Goal: Task Accomplishment & Management: Manage account settings

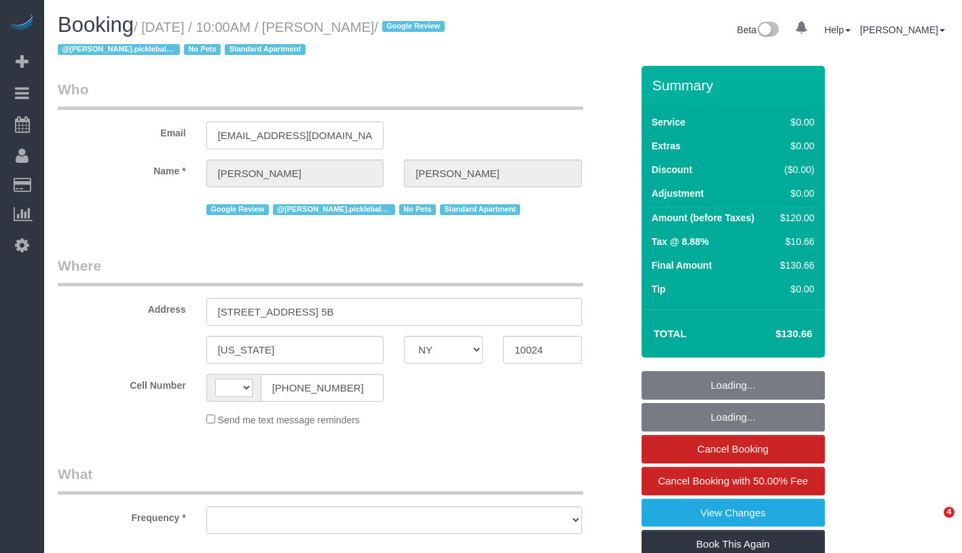
select select "NY"
select select "number:57"
select select "number:71"
select select "number:15"
select select "number:5"
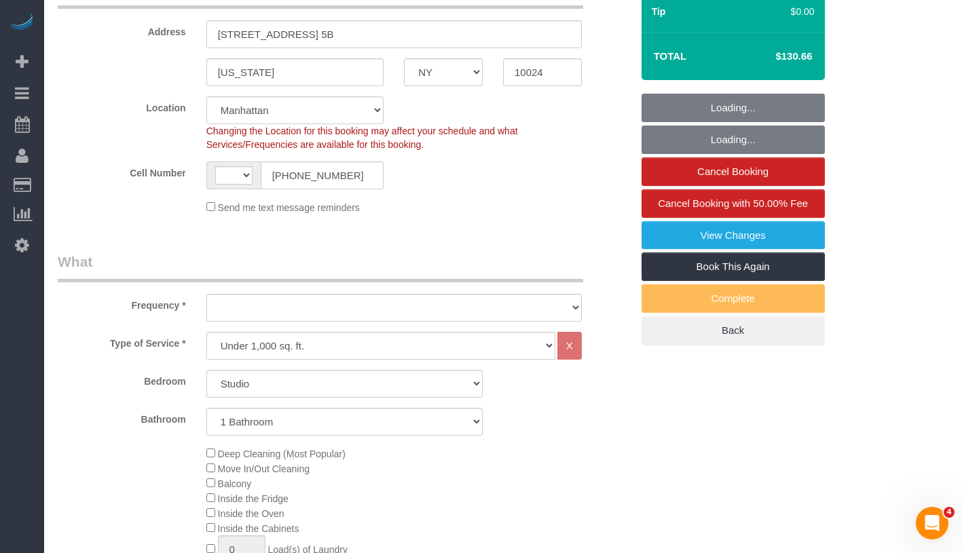
select select "string:[GEOGRAPHIC_DATA]"
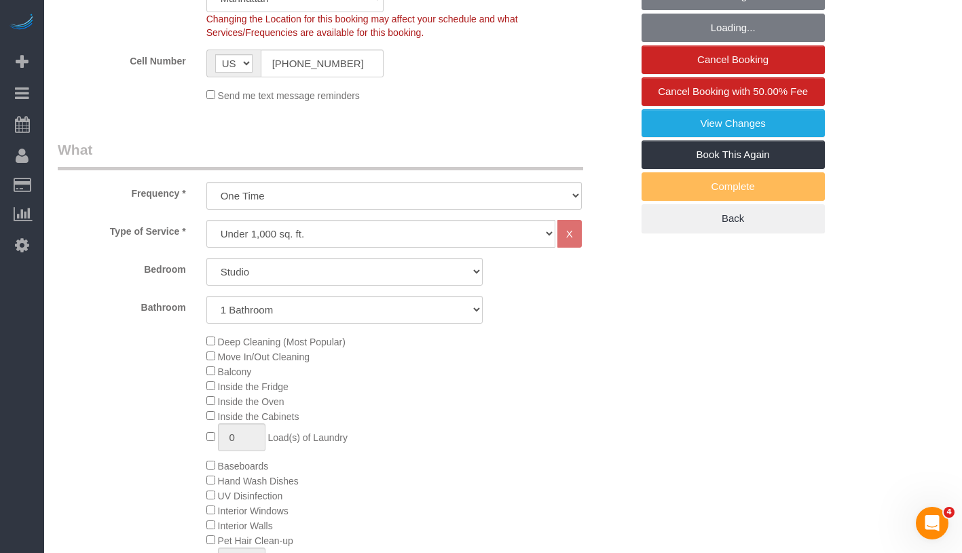
select select "object:1475"
select select "spot1"
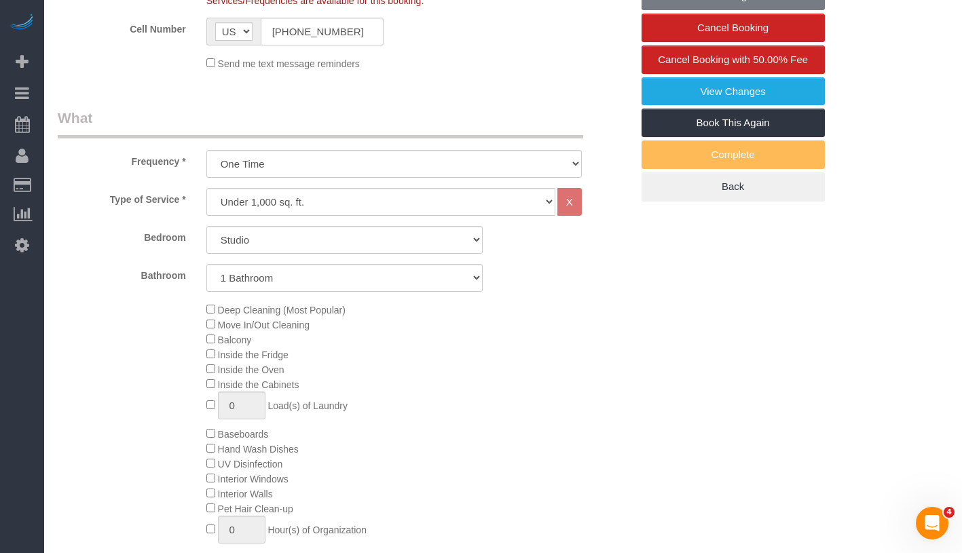
select select "string:stripe-pm_1RqZSh4VGloSiKo7kQNzh7VV"
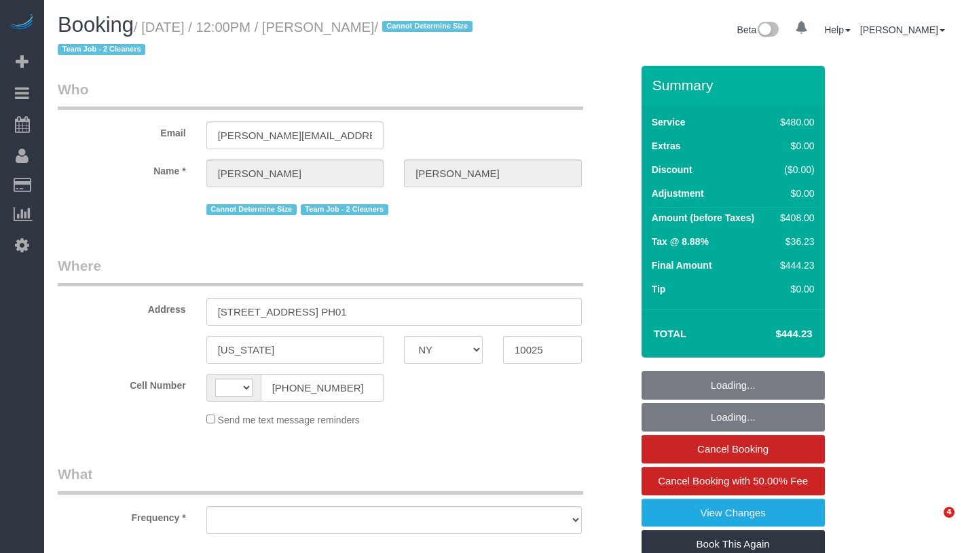
select select "NY"
select select "string:US"
select select "object:758"
select select "string:stripe-pm_1QkAQu4VGloSiKo74CYp18Kc"
select select "2"
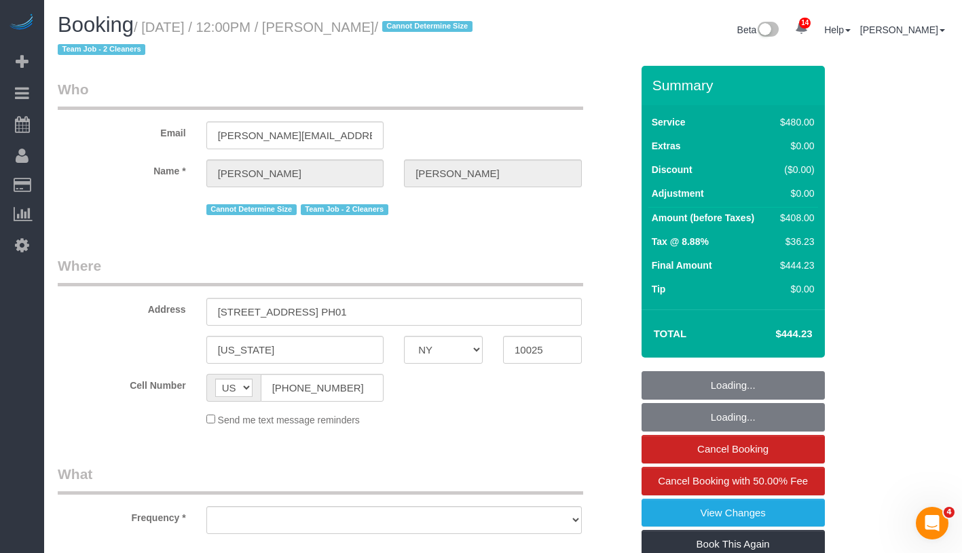
select select "180"
select select "spot1"
select select "number:57"
select select "number:71"
select select "number:15"
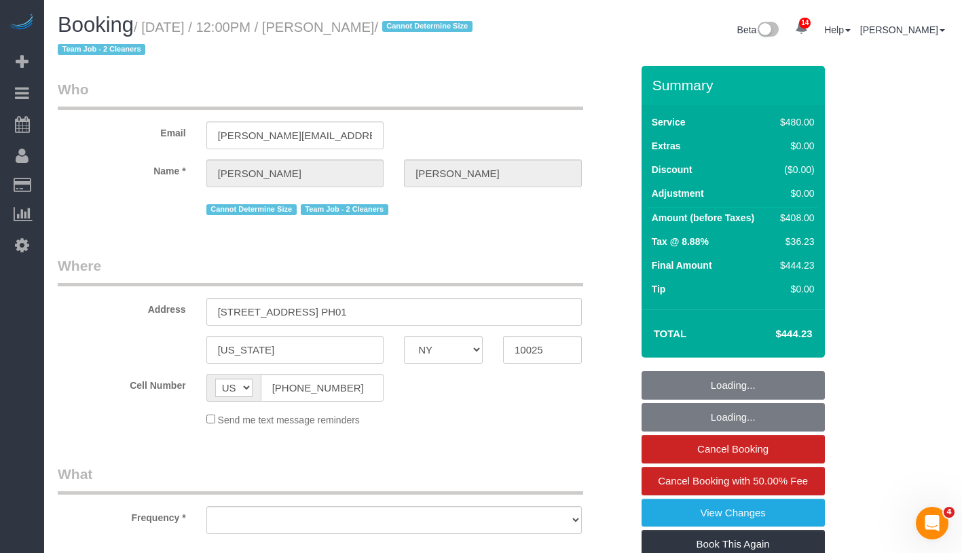
select select "number:5"
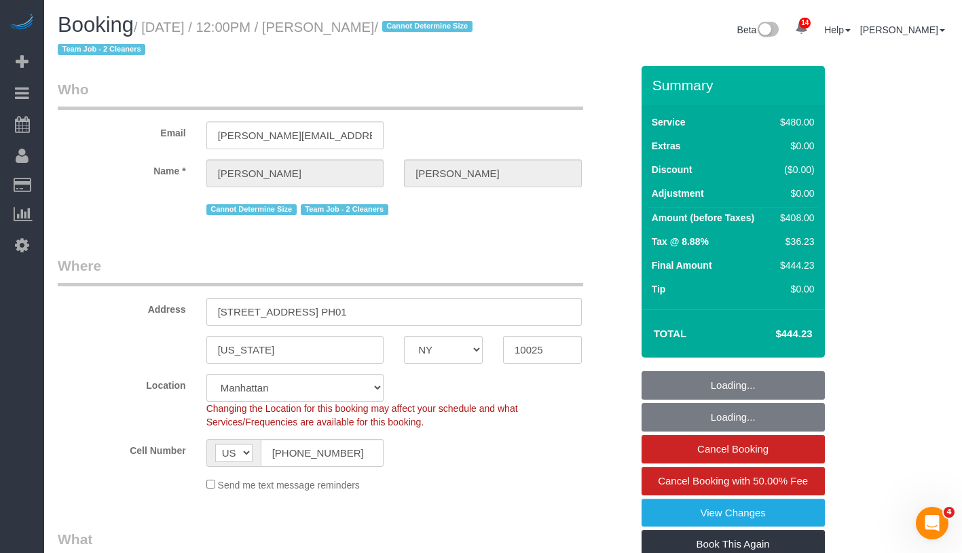
select select "object:1418"
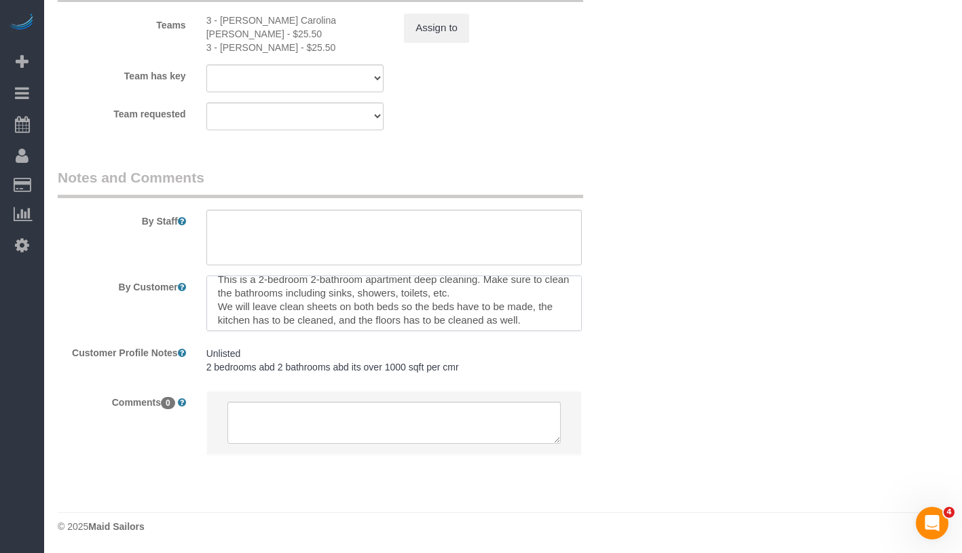
scroll to position [14, 0]
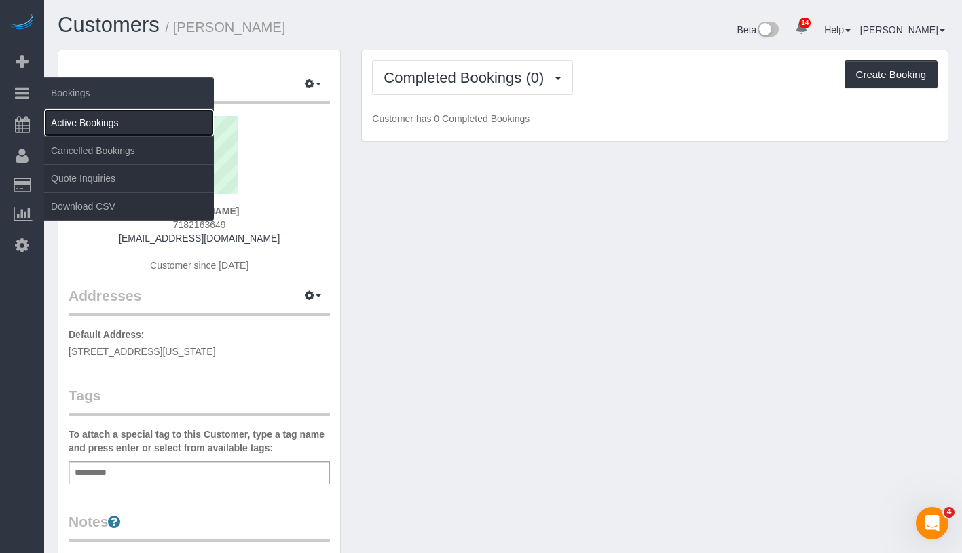
click at [94, 111] on link "Active Bookings" at bounding box center [129, 122] width 170 height 27
click at [138, 124] on link "Active Bookings" at bounding box center [129, 122] width 170 height 27
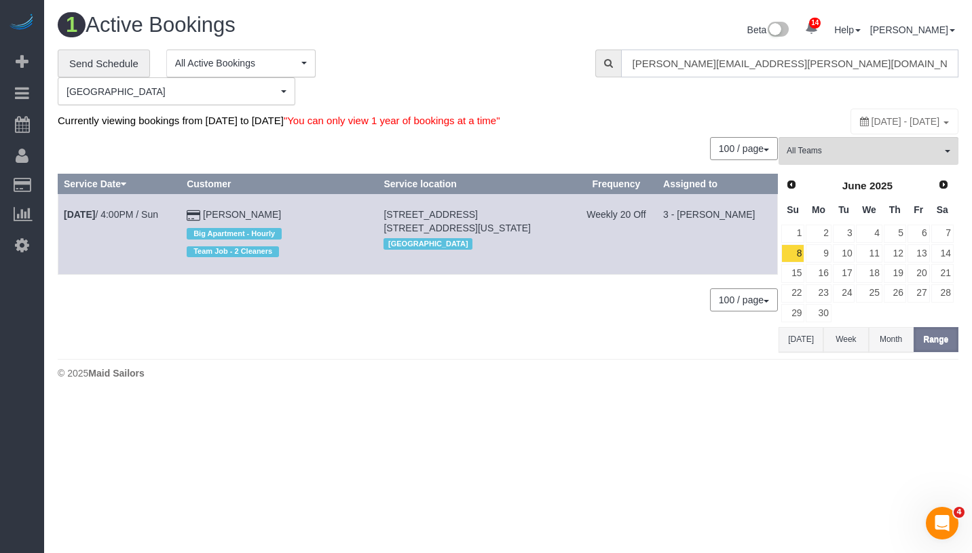
click at [720, 70] on input "fisch.leigh@gmail.com" at bounding box center [789, 64] width 337 height 28
paste input "Miranda Gilmore"
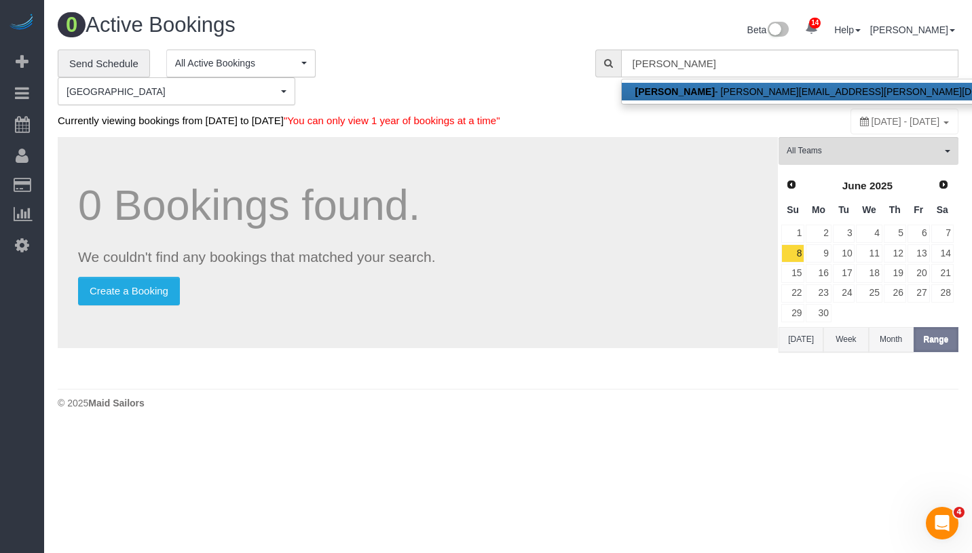
click at [725, 94] on link "Miranda Gilmore - miranda.gilmore@outlook.com" at bounding box center [837, 92] width 430 height 18
type input "miranda.gilmore@outlook.com"
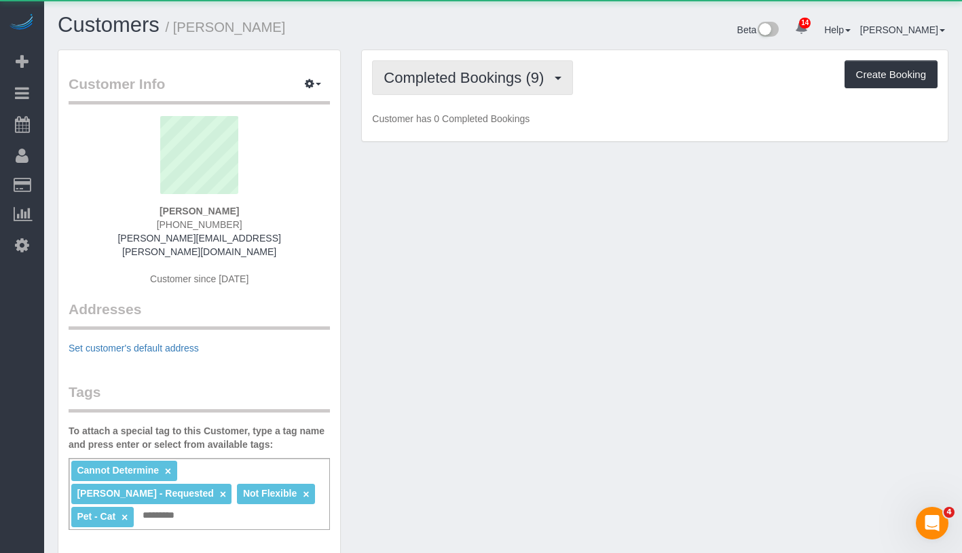
click at [420, 81] on span "Completed Bookings (9)" at bounding box center [467, 77] width 167 height 17
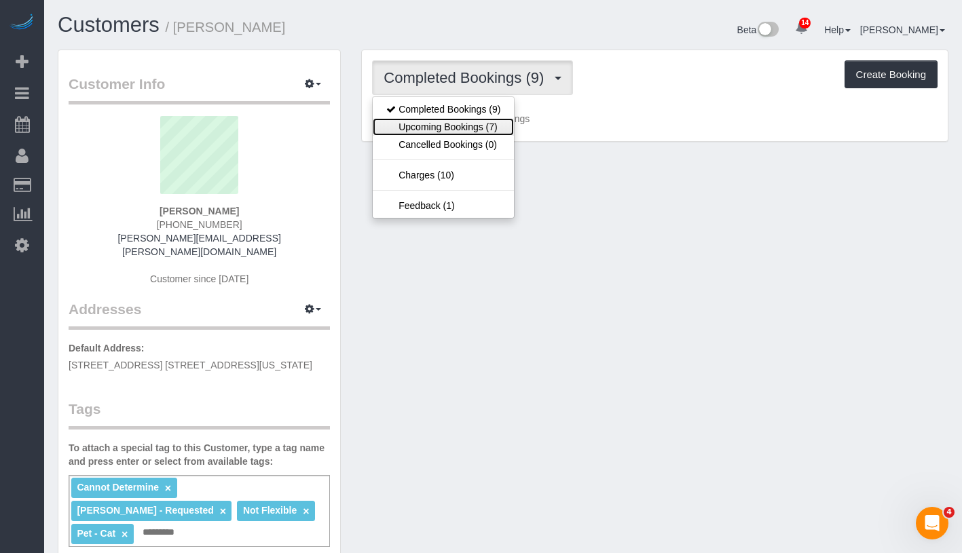
click at [430, 124] on link "Upcoming Bookings (7)" at bounding box center [443, 127] width 141 height 18
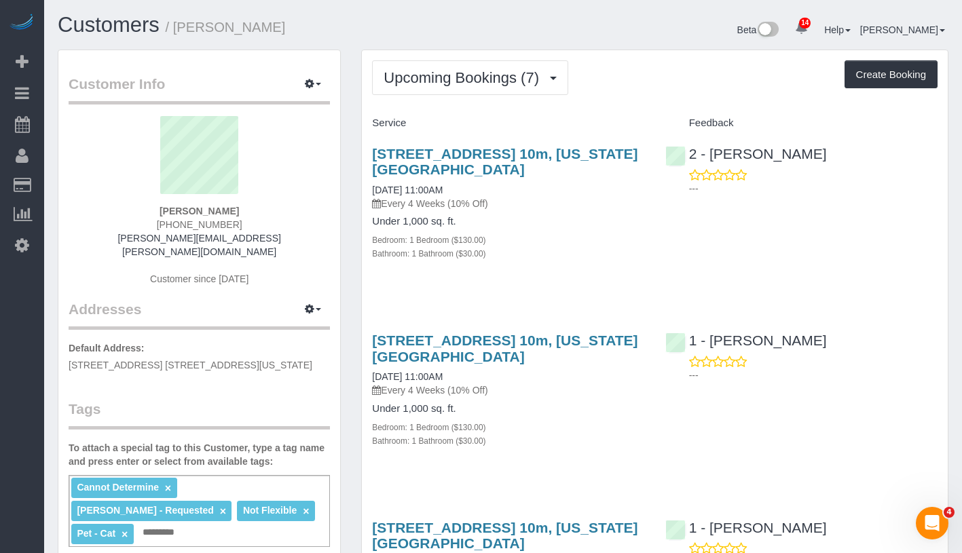
drag, startPoint x: 363, startPoint y: 190, endPoint x: 490, endPoint y: 189, distance: 127.0
click at [490, 189] on div "235 West 48th Street, Apt. 10m, New York, NY 10036 09/07/2025 11:00AM Every 4 W…" at bounding box center [508, 210] width 293 height 153
copy link "09/07/2025 11:00AM"
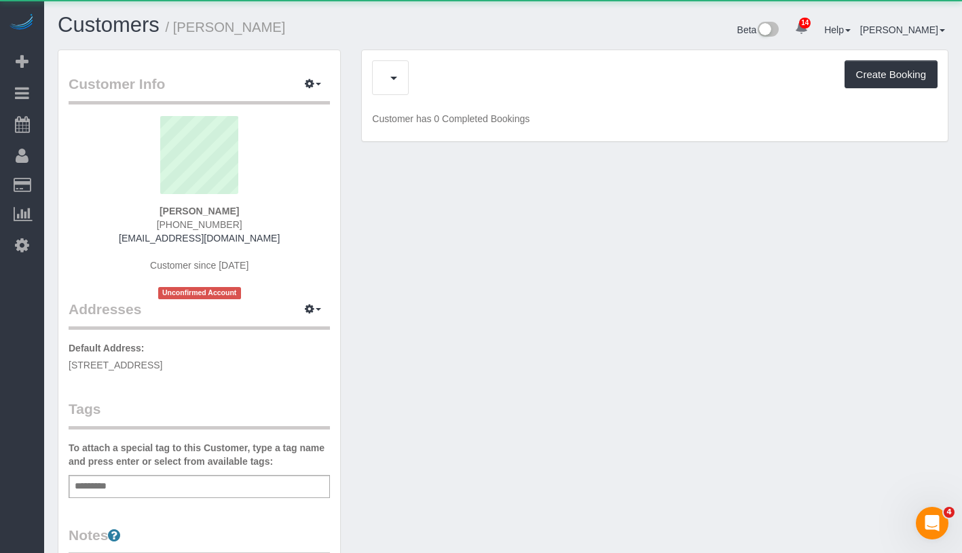
click at [483, 80] on div "Create Booking" at bounding box center [655, 77] width 566 height 35
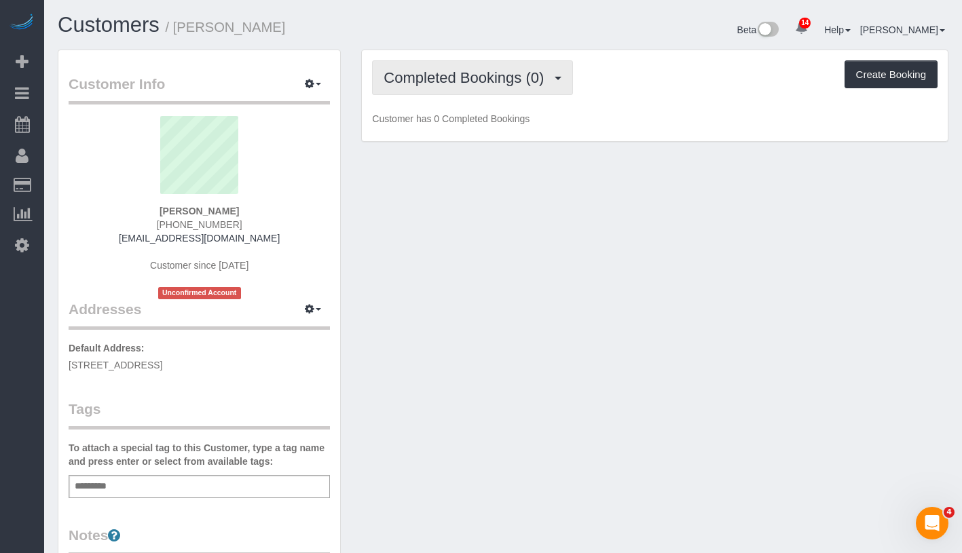
click at [483, 80] on span "Completed Bookings (0)" at bounding box center [467, 77] width 167 height 17
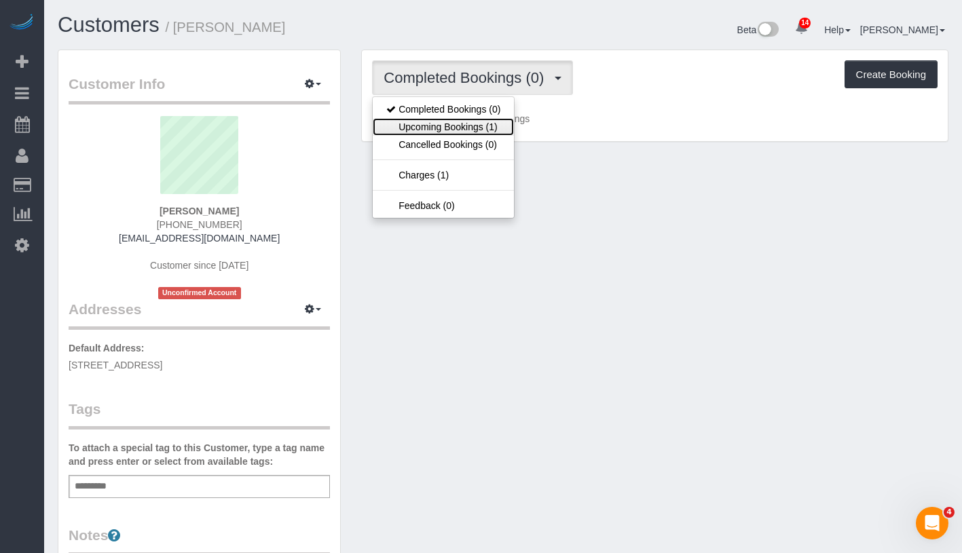
click at [471, 132] on link "Upcoming Bookings (1)" at bounding box center [443, 127] width 141 height 18
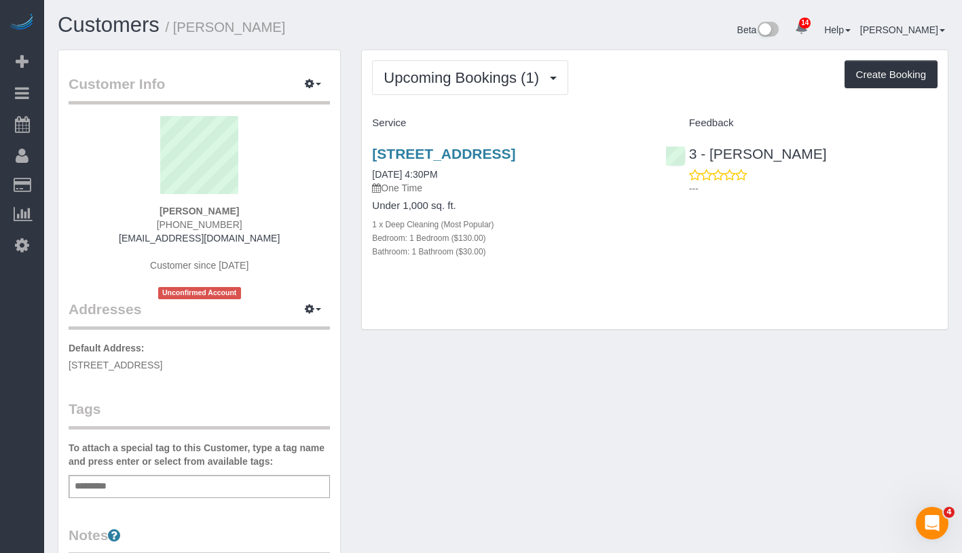
drag, startPoint x: 153, startPoint y: 210, endPoint x: 261, endPoint y: 210, distance: 107.9
click at [261, 210] on div "Isabel Miesner (310) 367-1352 isabelmiesner@gmail.com Customer since 2025 Uncon…" at bounding box center [199, 207] width 261 height 183
copy strong "Isabel Miesner"
drag, startPoint x: 360, startPoint y: 193, endPoint x: 477, endPoint y: 183, distance: 117.2
click at [477, 183] on div "Upcoming Bookings (1) Completed Bookings (0) Upcoming Bookings (1) Cancelled Bo…" at bounding box center [655, 197] width 608 height 295
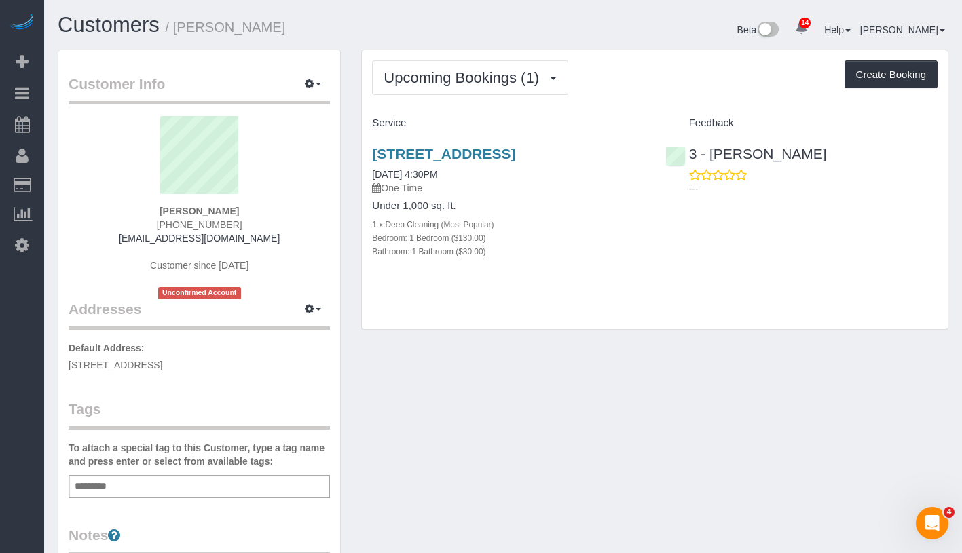
copy link "09/08/2025 4:30PM"
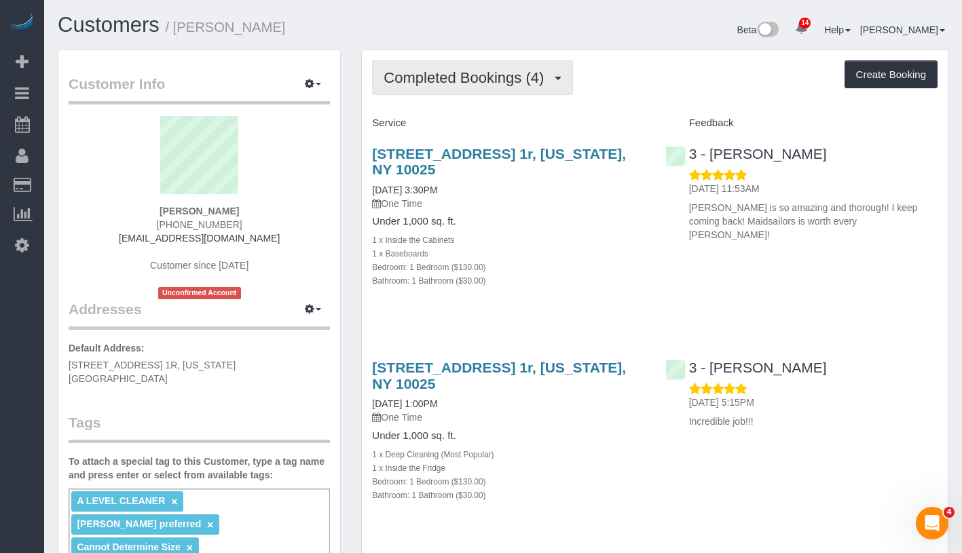
click at [488, 82] on span "Completed Bookings (4)" at bounding box center [467, 77] width 167 height 17
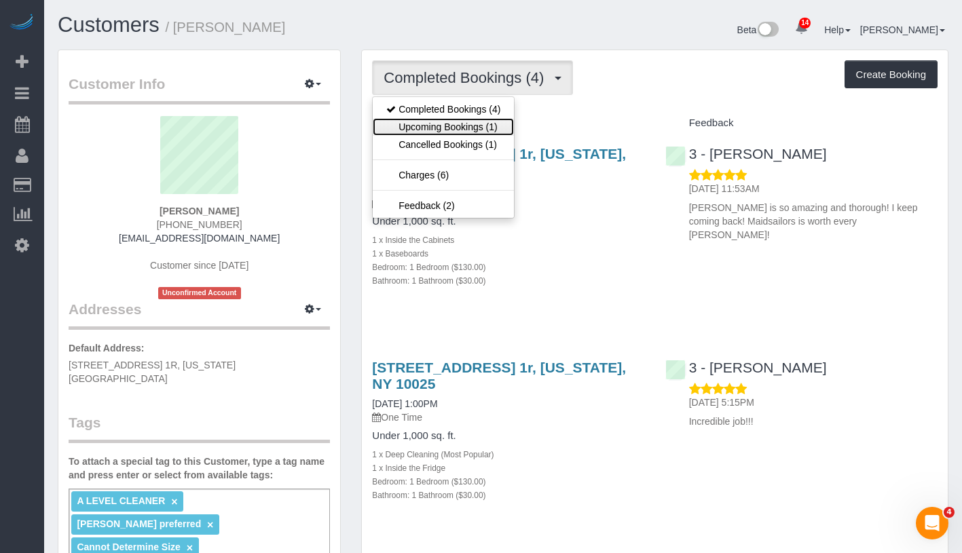
click at [484, 125] on link "Upcoming Bookings (1)" at bounding box center [443, 127] width 141 height 18
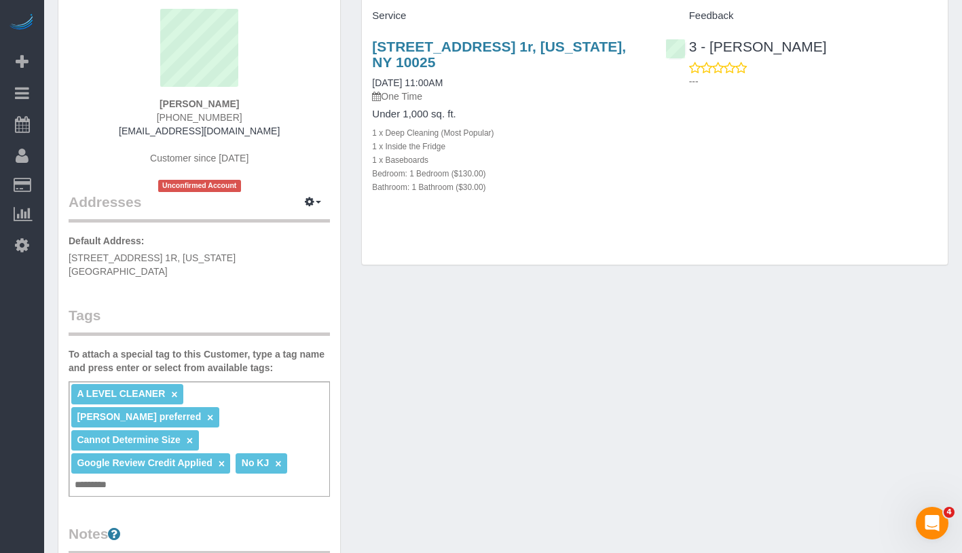
scroll to position [33, 0]
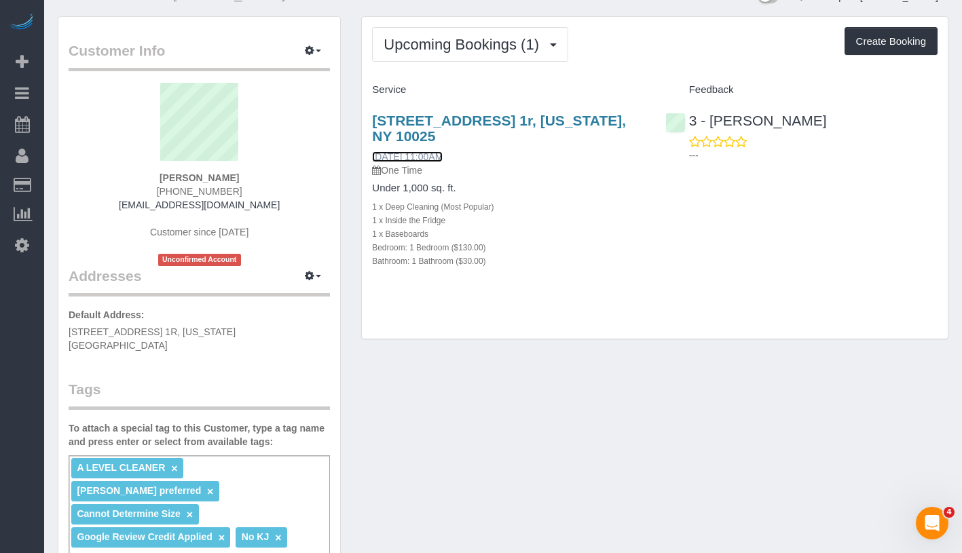
click at [435, 158] on link "[DATE] 11:00AM" at bounding box center [407, 156] width 71 height 11
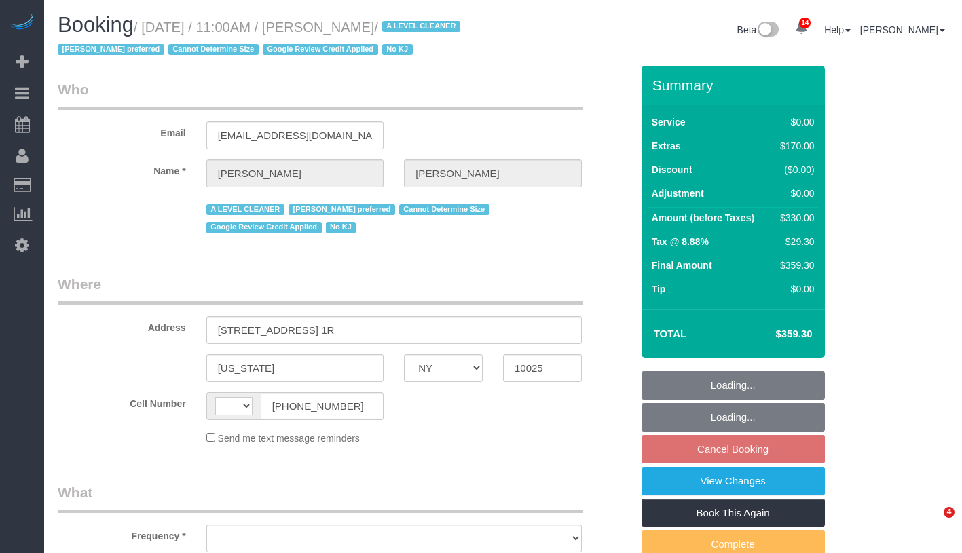
select select "NY"
select select "string:US"
select select "spot4"
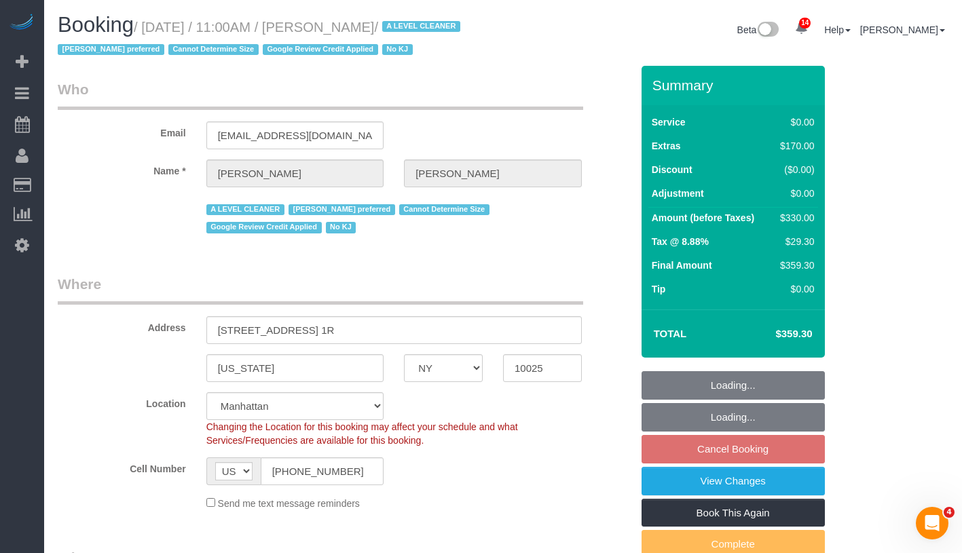
select select "string:stripe-pm_1QEEsU4VGloSiKo7OcyUbdUc"
select select "1"
select select "object:908"
select select "1"
select select "object:1057"
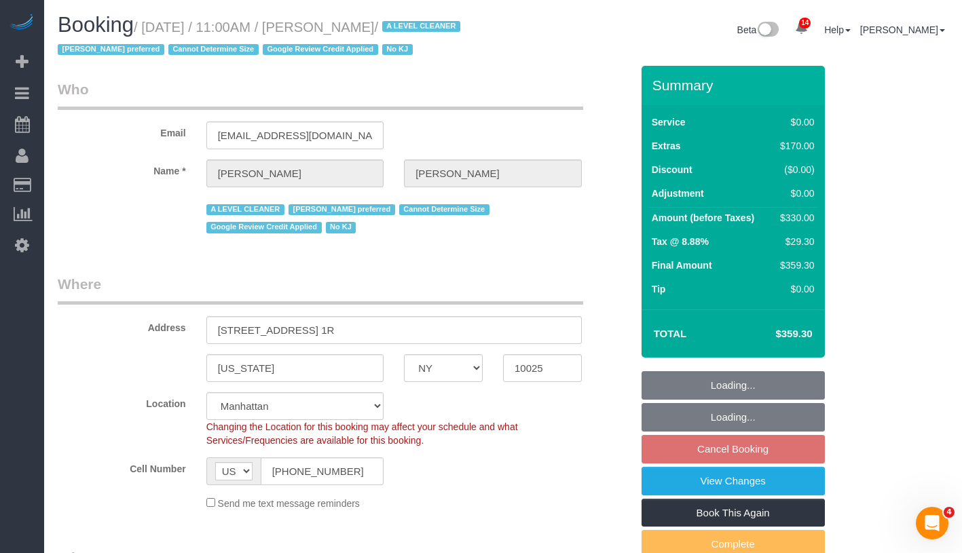
select select "number:59"
select select "number:73"
select select "number:15"
select select "number:5"
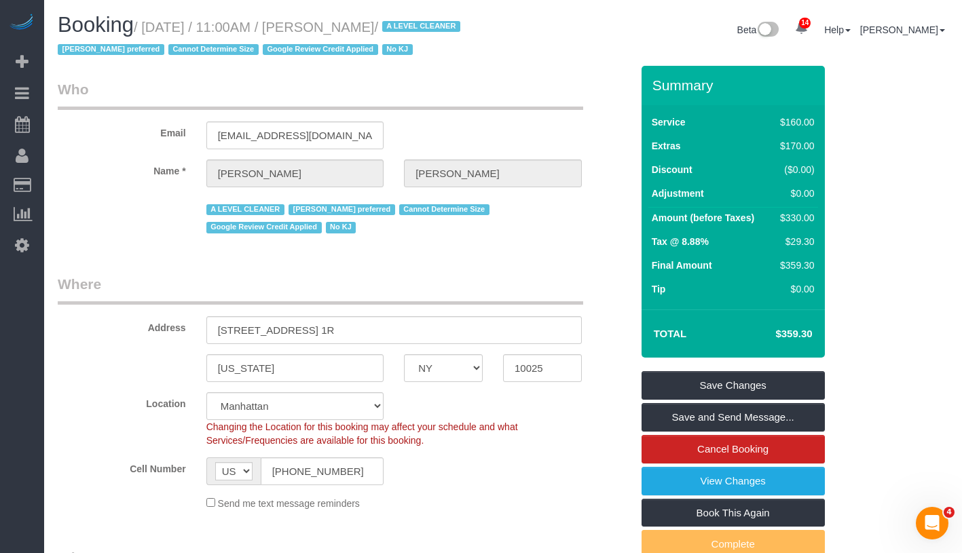
drag, startPoint x: 152, startPoint y: 27, endPoint x: 428, endPoint y: 21, distance: 276.4
click at [428, 21] on small "/ September 14, 2025 / 11:00AM / Tina Wilson / A LEVEL CLEANER Ana Araujo prefe…" at bounding box center [261, 39] width 407 height 38
copy small "September 14, 2025 / 11:00AM / Tina Wilson"
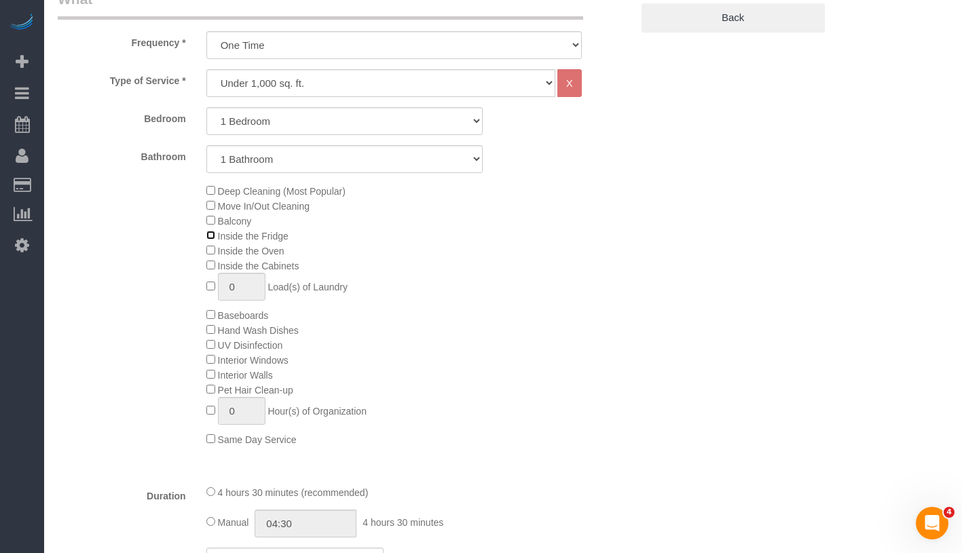
scroll to position [572, 0]
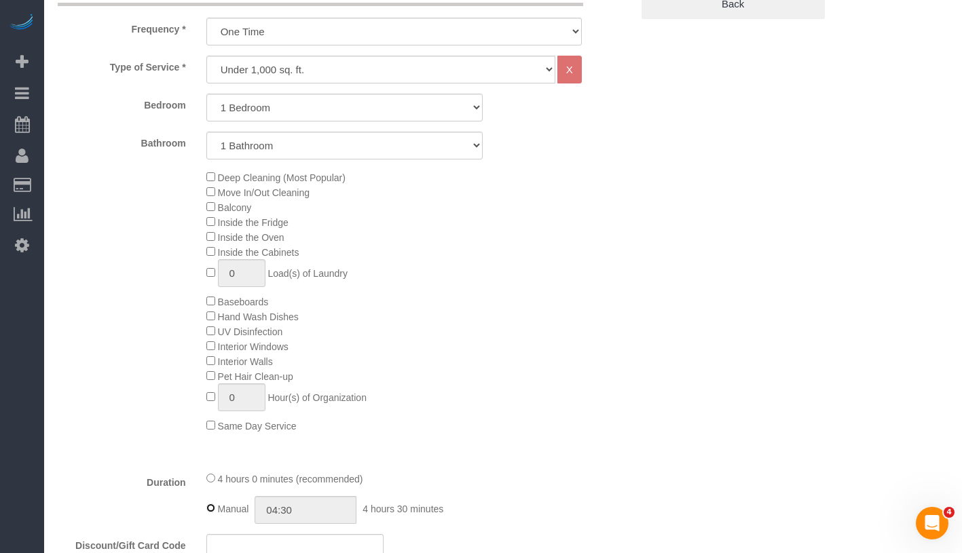
type input "04:00"
select select "spot63"
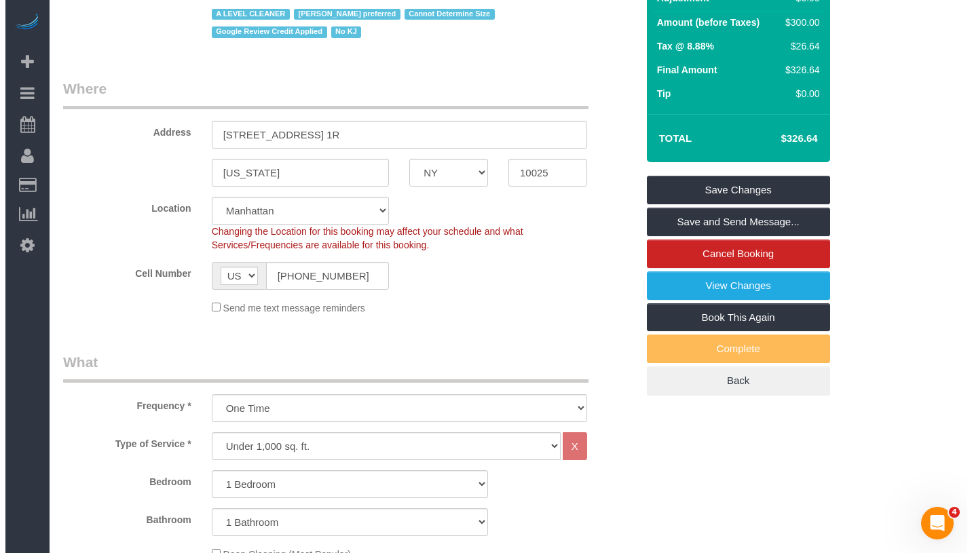
scroll to position [0, 0]
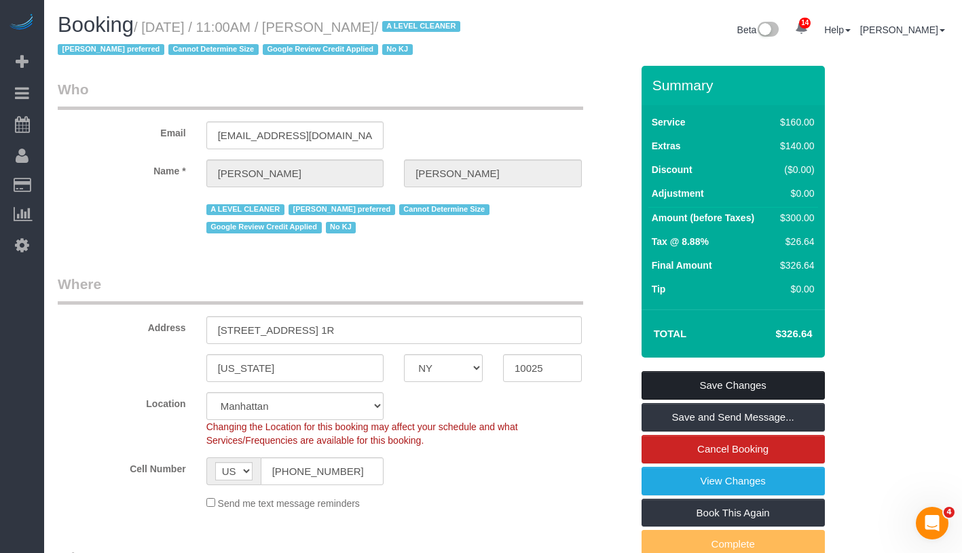
click at [768, 380] on link "Save Changes" at bounding box center [733, 385] width 183 height 29
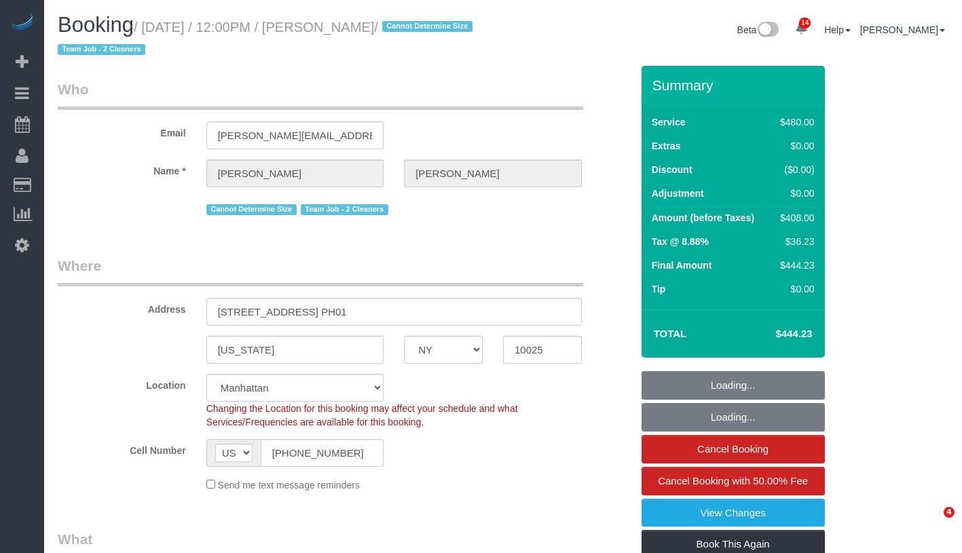
select select "NY"
select select "string:stripe-pm_1QkAQu4VGloSiKo74CYp18Kc"
select select "2"
select select "180"
select select "object:845"
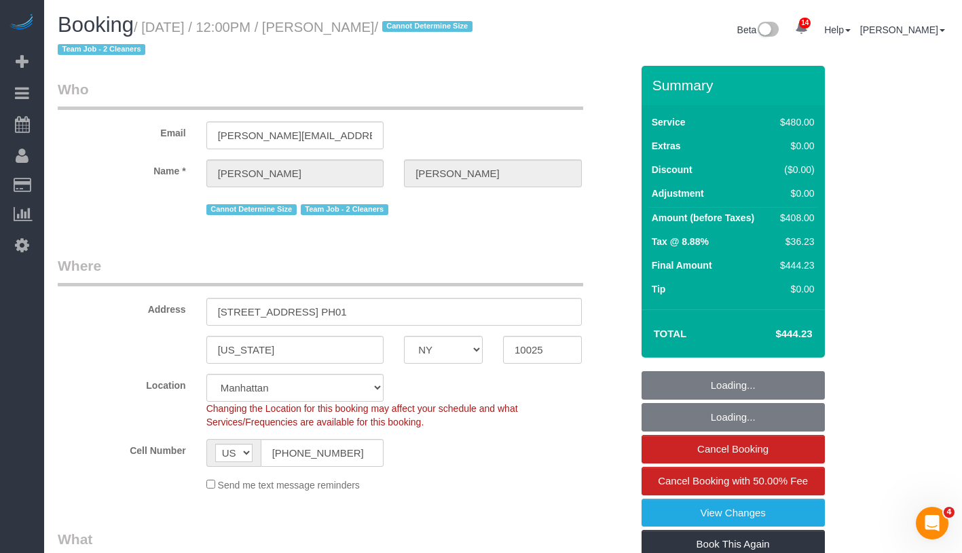
select select "spot1"
select select "number:57"
select select "number:71"
select select "number:15"
select select "number:5"
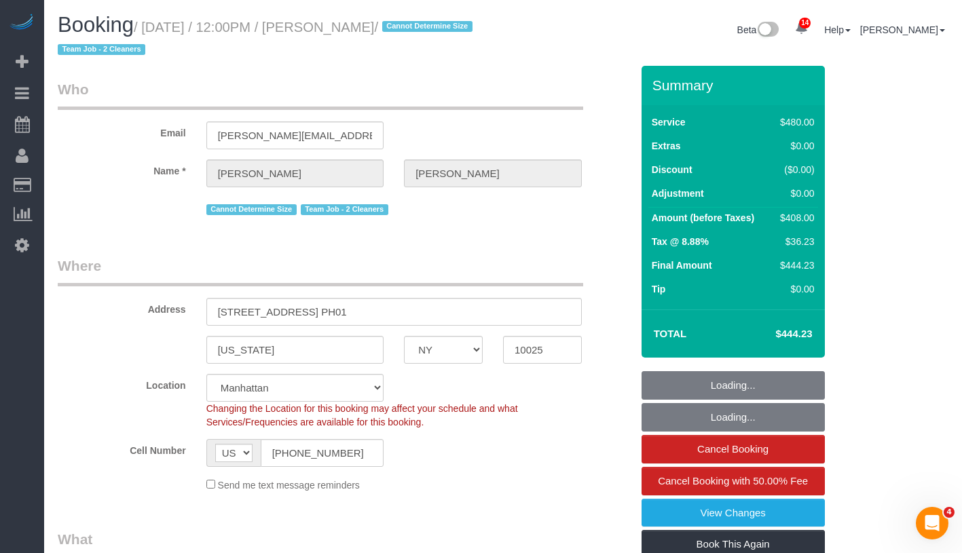
select select "object:1418"
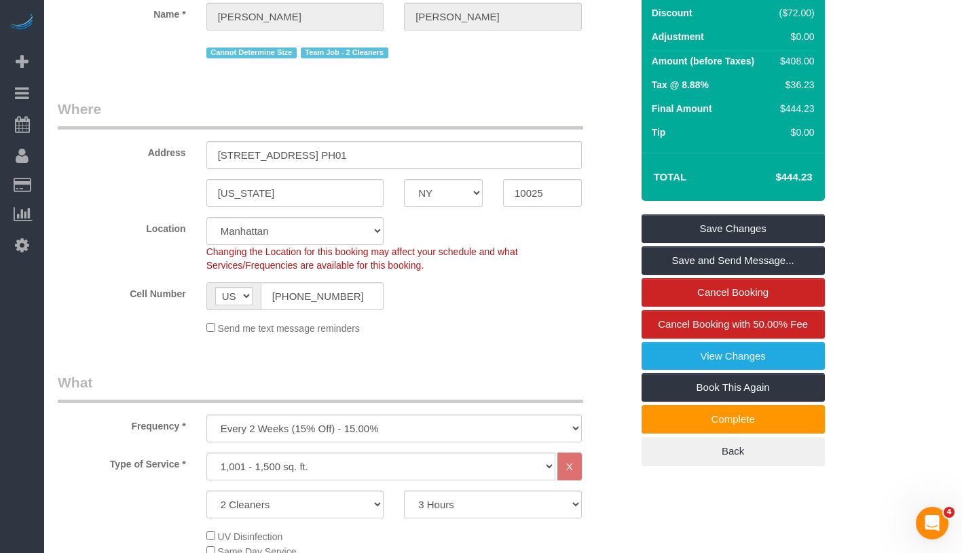
scroll to position [284, 0]
